Goal: Information Seeking & Learning: Learn about a topic

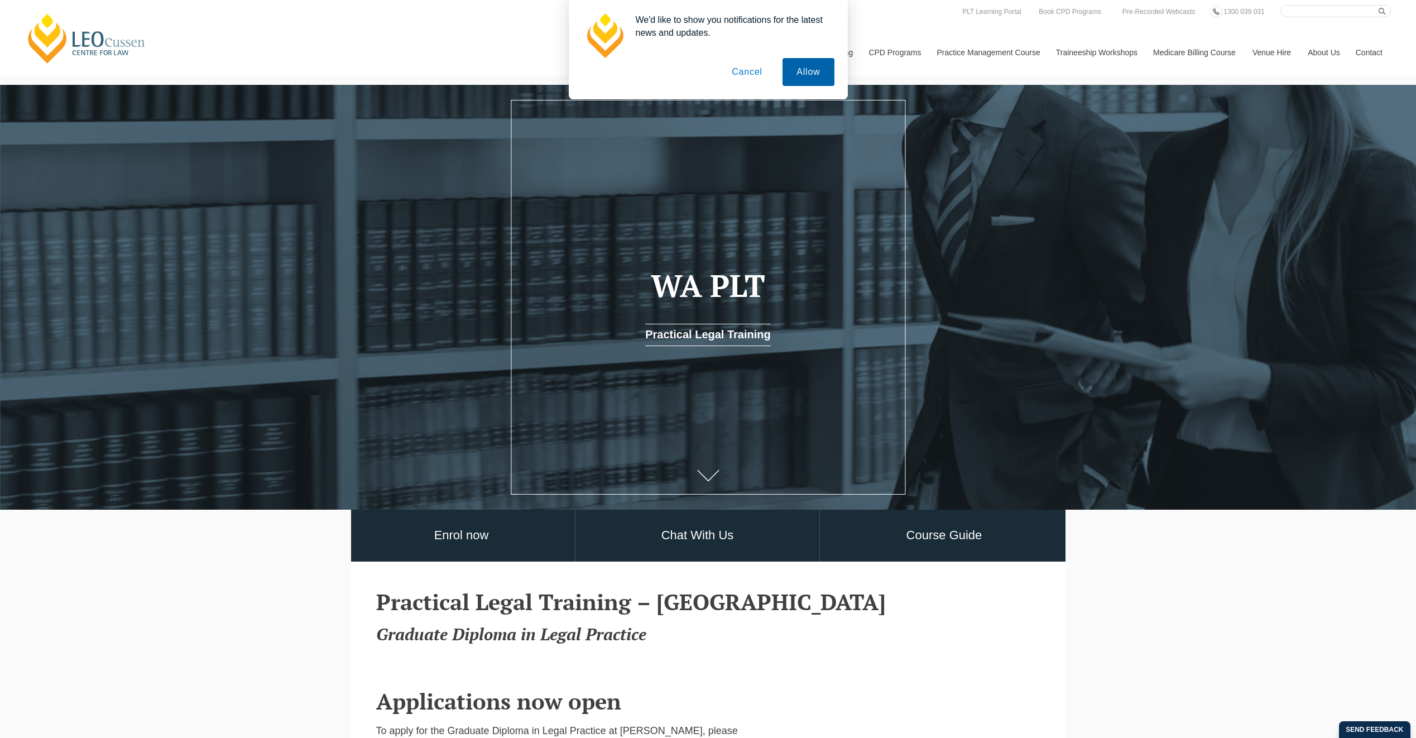
click at [816, 71] on button "Allow" at bounding box center [808, 72] width 51 height 28
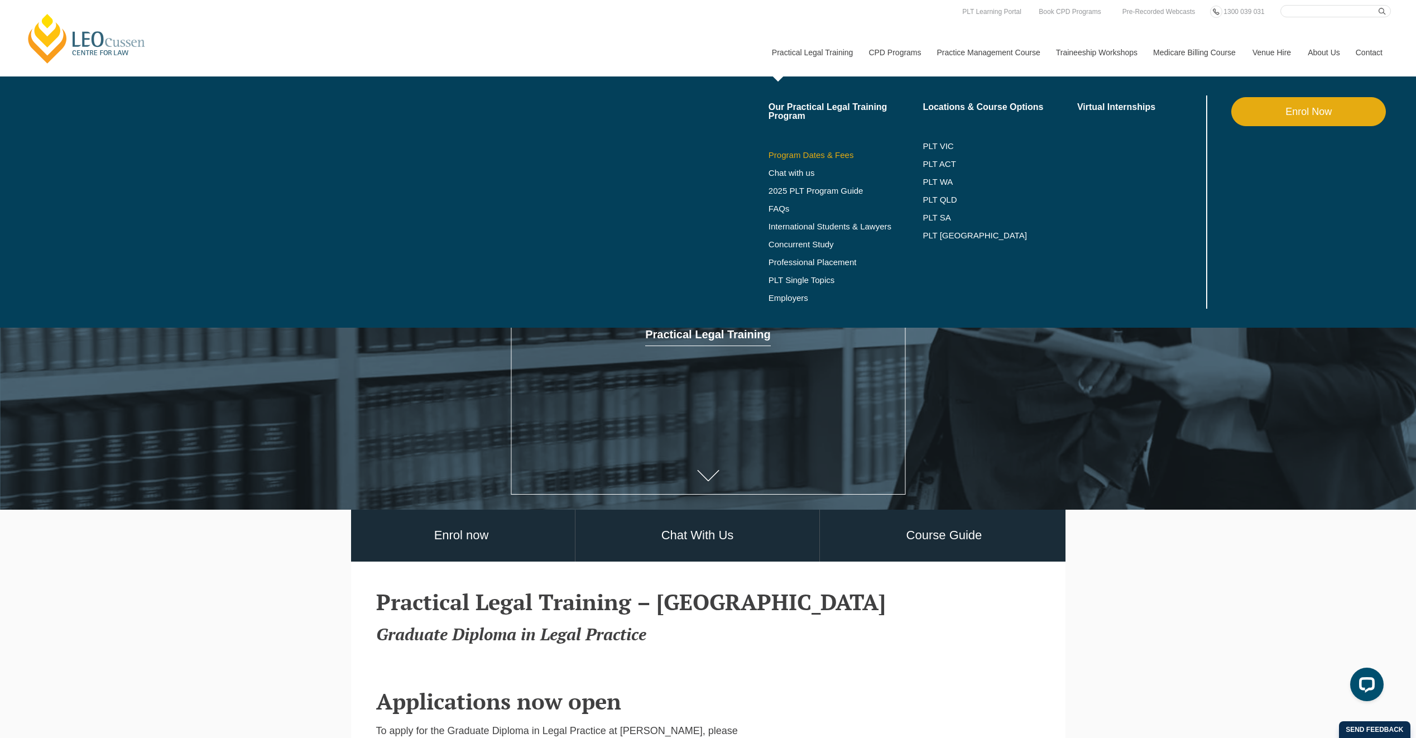
click at [831, 154] on link "Program Dates & Fees" at bounding box center [846, 155] width 155 height 9
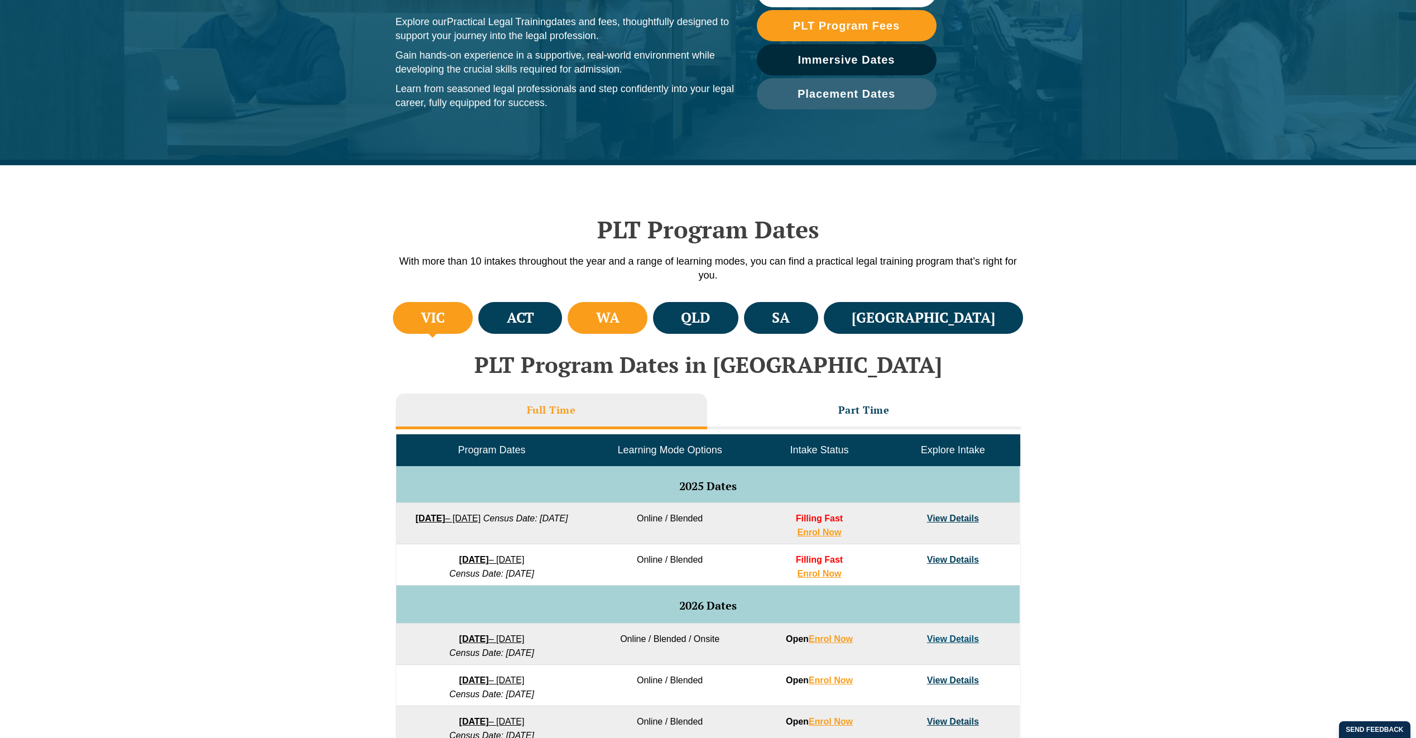
click at [620, 315] on h4 "WA" at bounding box center [607, 318] width 23 height 18
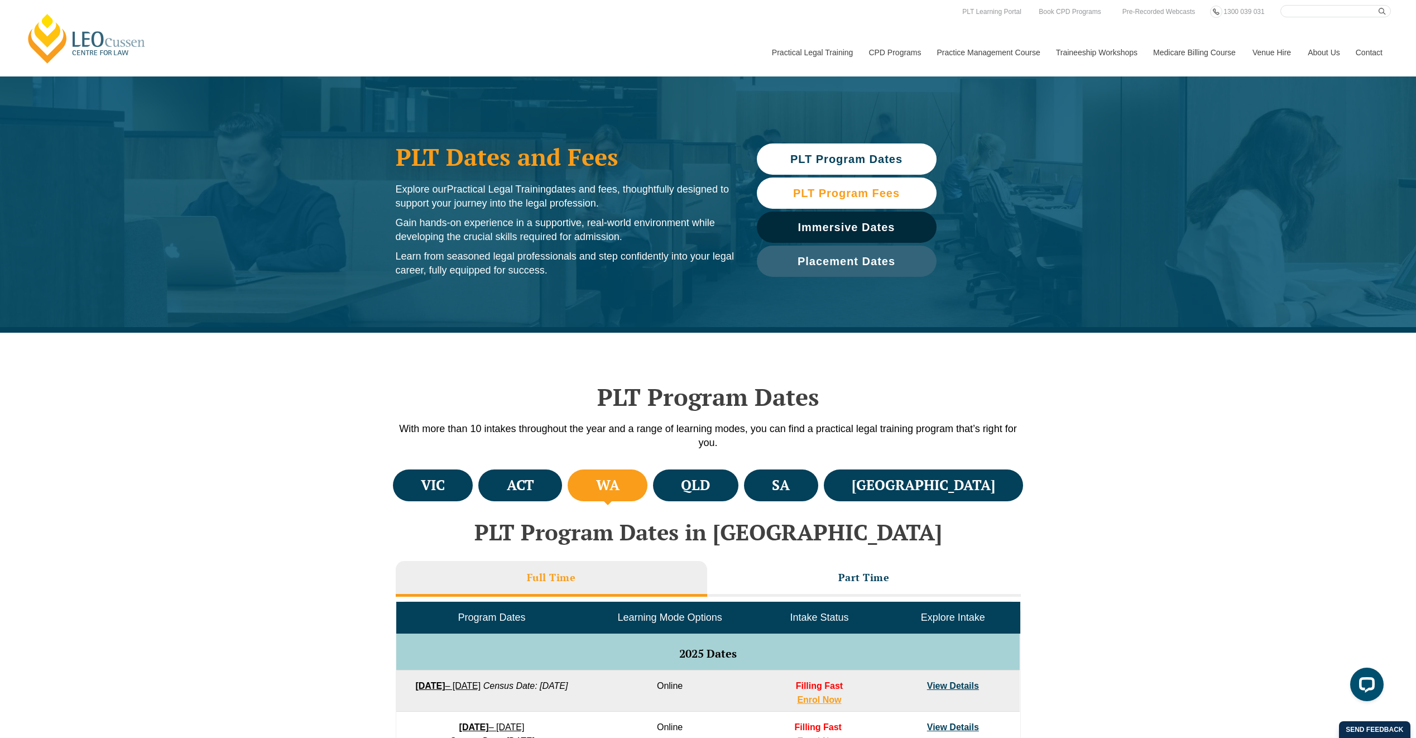
click at [852, 193] on span "PLT Program Fees" at bounding box center [846, 193] width 107 height 11
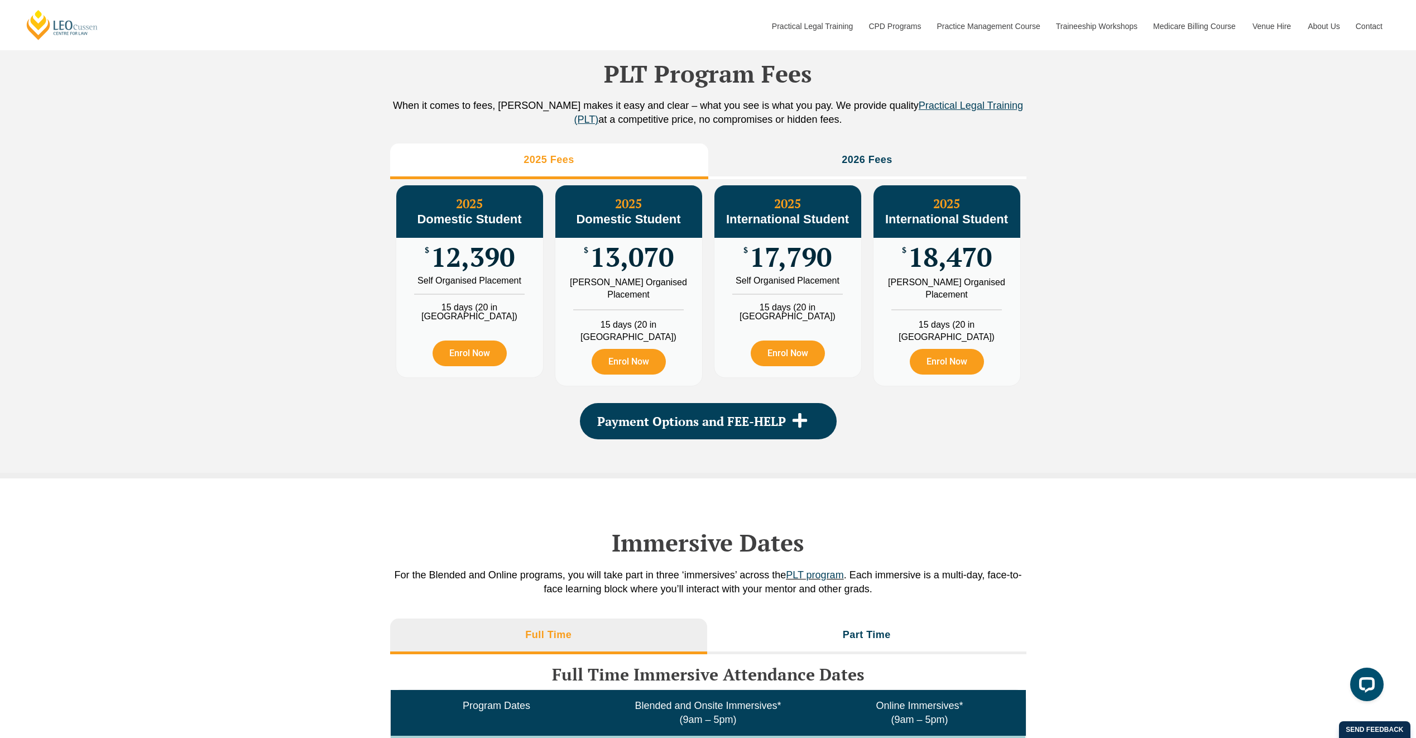
scroll to position [1243, 0]
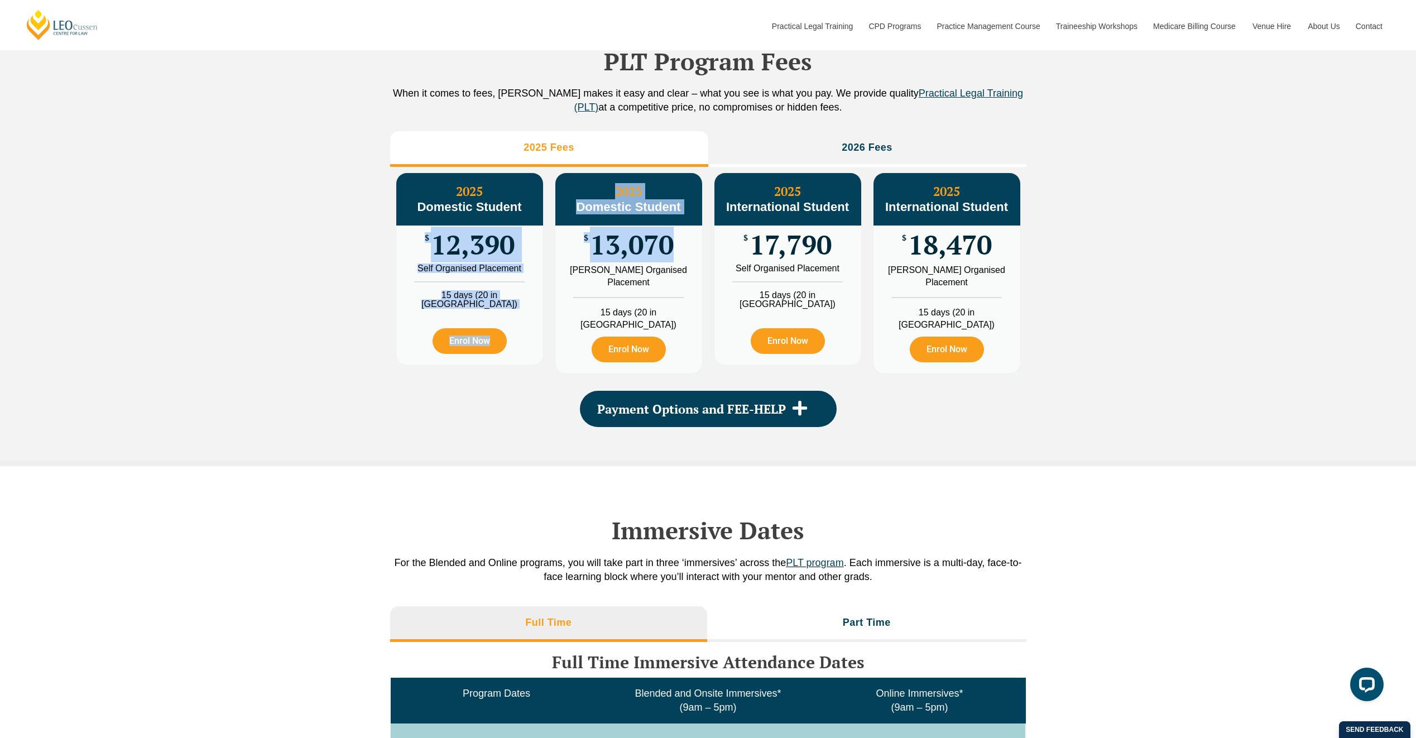
drag, startPoint x: 420, startPoint y: 259, endPoint x: 684, endPoint y: 264, distance: 264.6
click at [684, 264] on div "2025 Domestic Student $ 12,390 Self Organised Placement 15 days (20 in [GEOGRAP…" at bounding box center [708, 273] width 636 height 213
drag, startPoint x: 684, startPoint y: 264, endPoint x: 680, endPoint y: 268, distance: 5.9
click at [680, 264] on div "$ 13,070" at bounding box center [628, 245] width 147 height 39
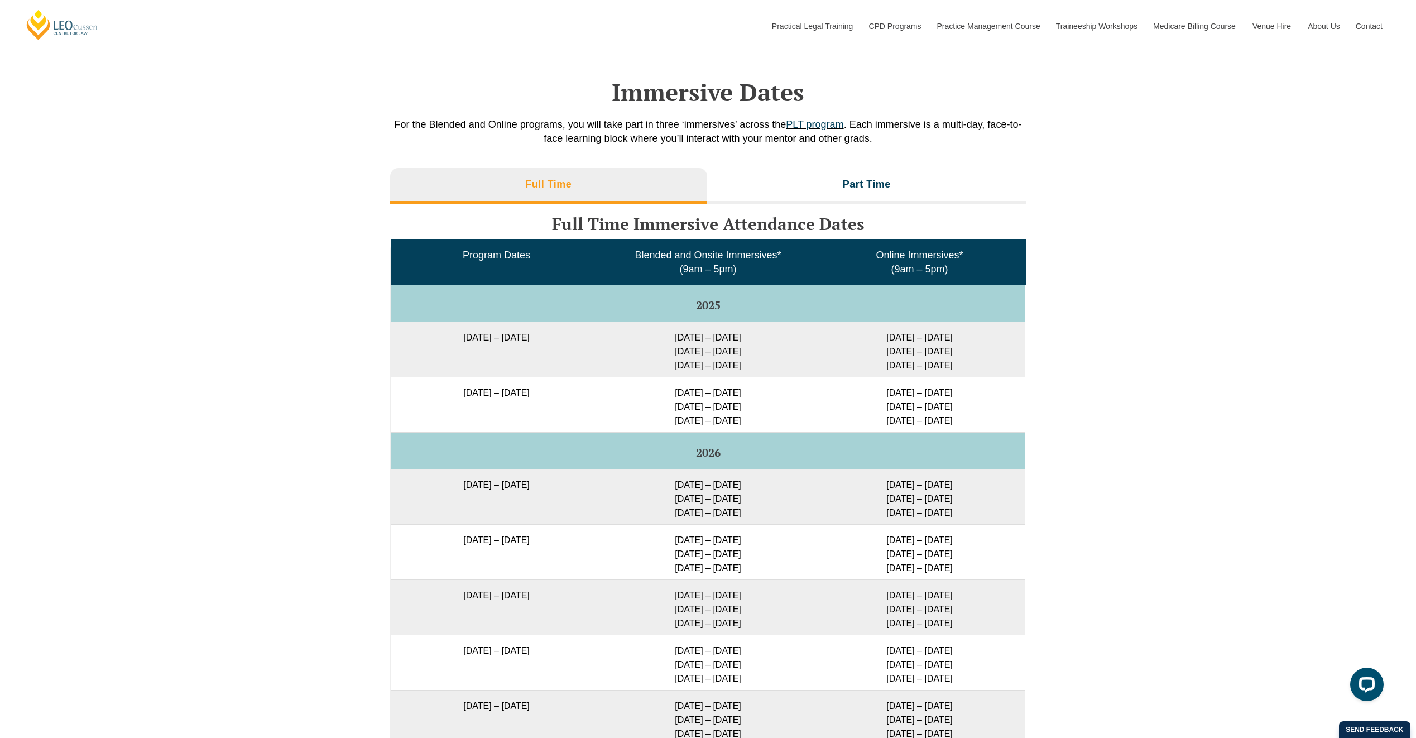
scroll to position [1689, 0]
